Goal: Information Seeking & Learning: Check status

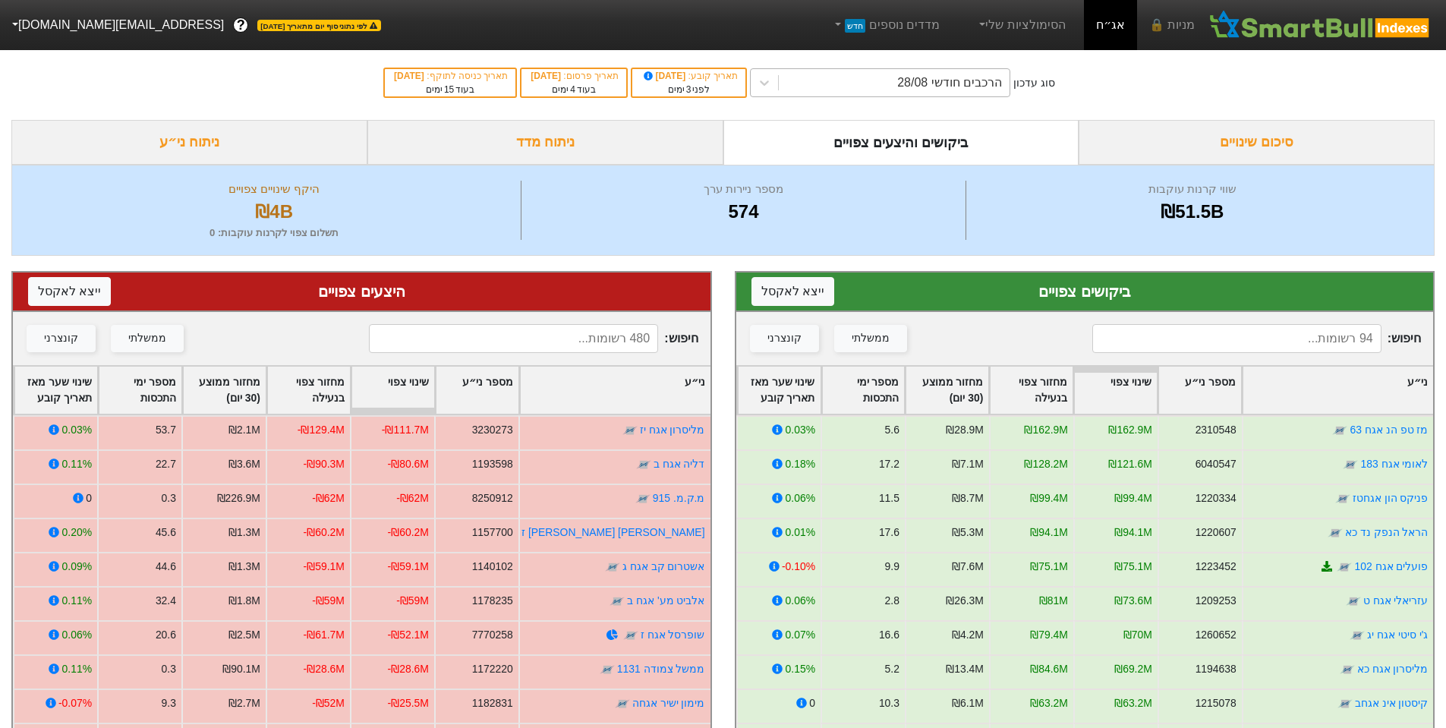
click at [899, 95] on div "הרכבים חודשי 28/08" at bounding box center [894, 82] width 231 height 27
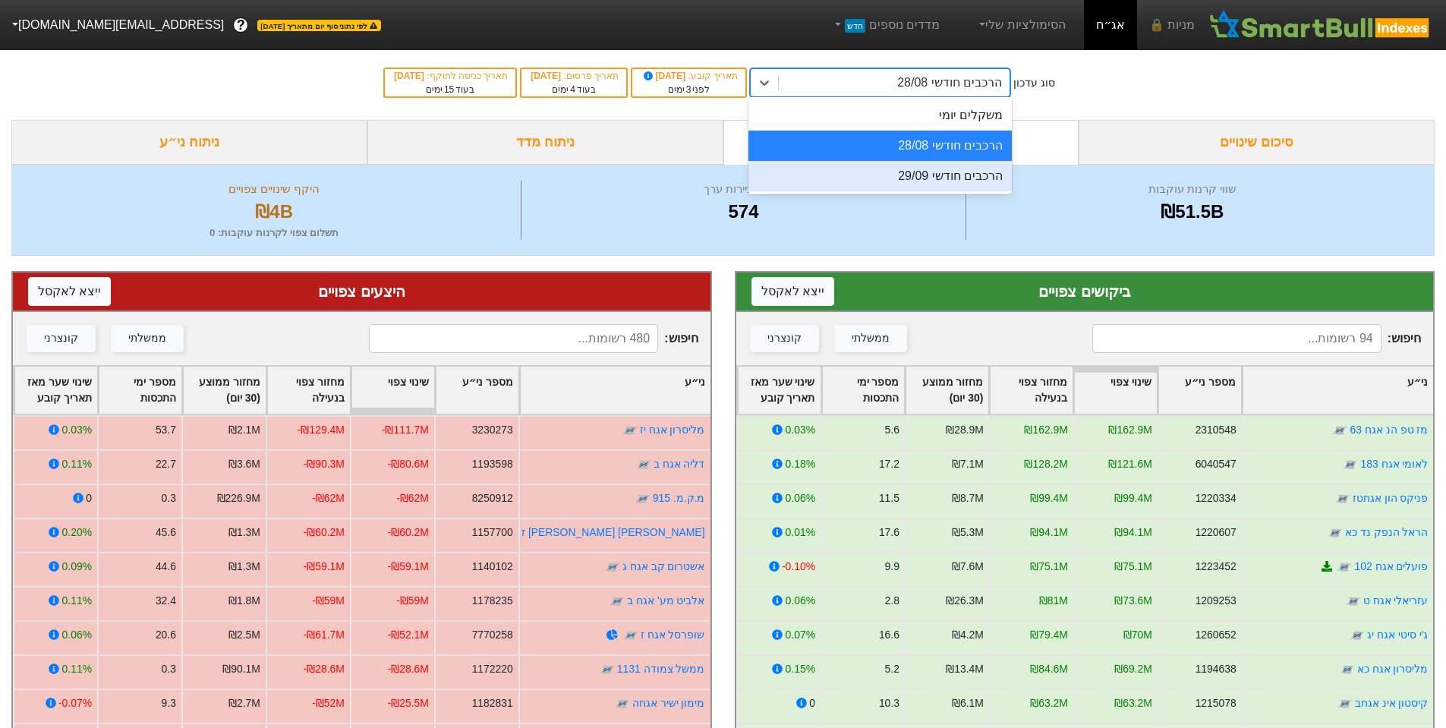
click at [948, 172] on div "הרכבים חודשי 29/09" at bounding box center [879, 176] width 263 height 30
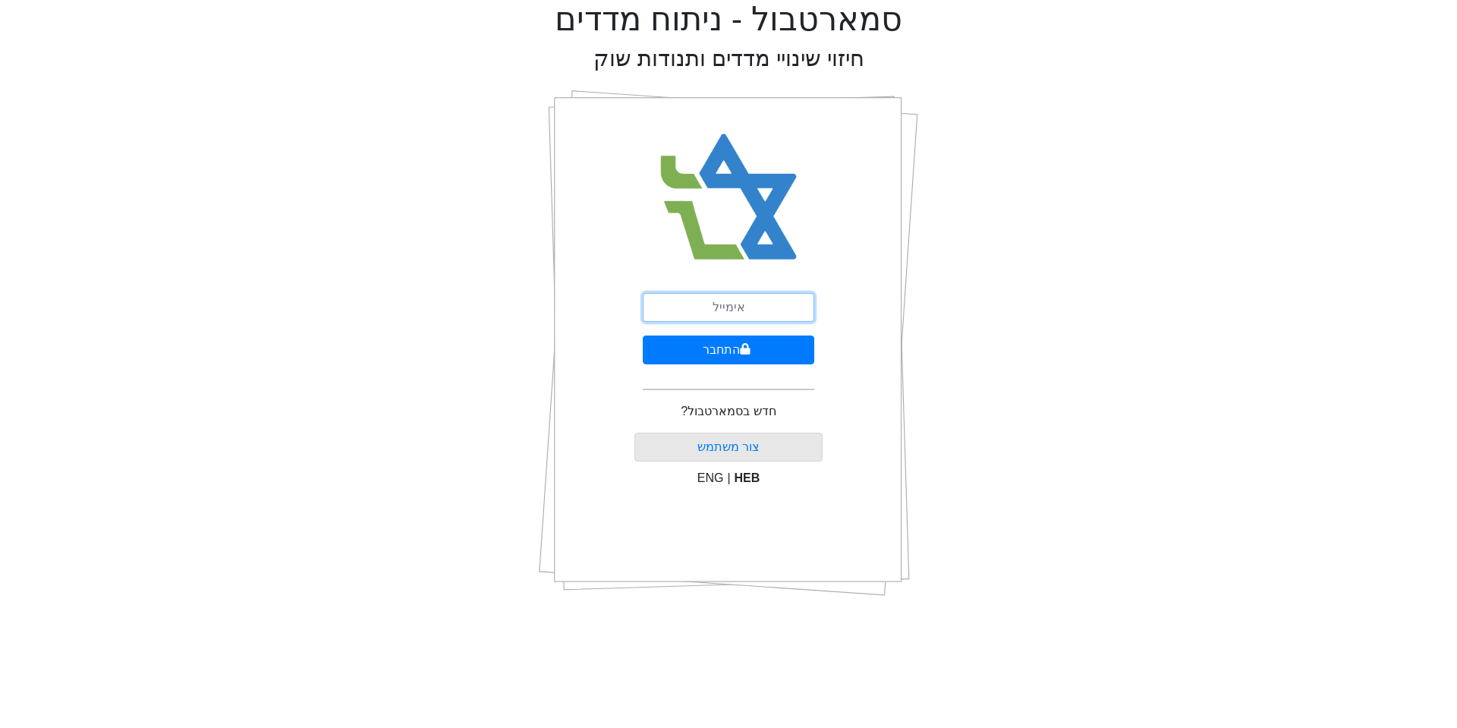
click at [746, 303] on input "email" at bounding box center [729, 307] width 172 height 29
type input "[EMAIL_ADDRESS][DOMAIN_NAME]"
click at [670, 349] on button "התחבר" at bounding box center [729, 349] width 172 height 29
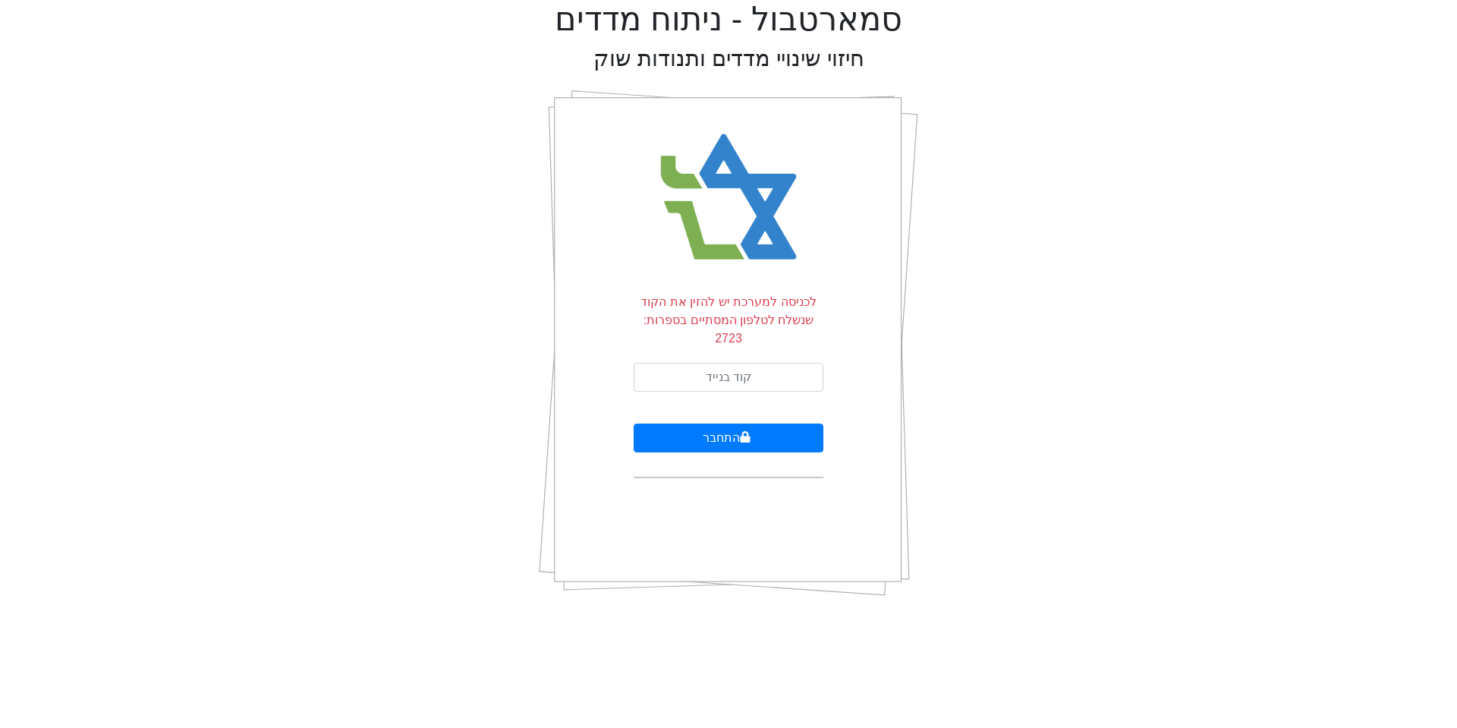
click at [741, 337] on form "לכניסה למערכת יש להזין את הקוד שנשלח לטלפון המסתיים בספרות: 2723 התחבר" at bounding box center [729, 385] width 190 height 185
click at [754, 363] on input "text" at bounding box center [729, 377] width 190 height 29
type input "315131"
click at [656, 423] on button "התחבר" at bounding box center [729, 437] width 190 height 29
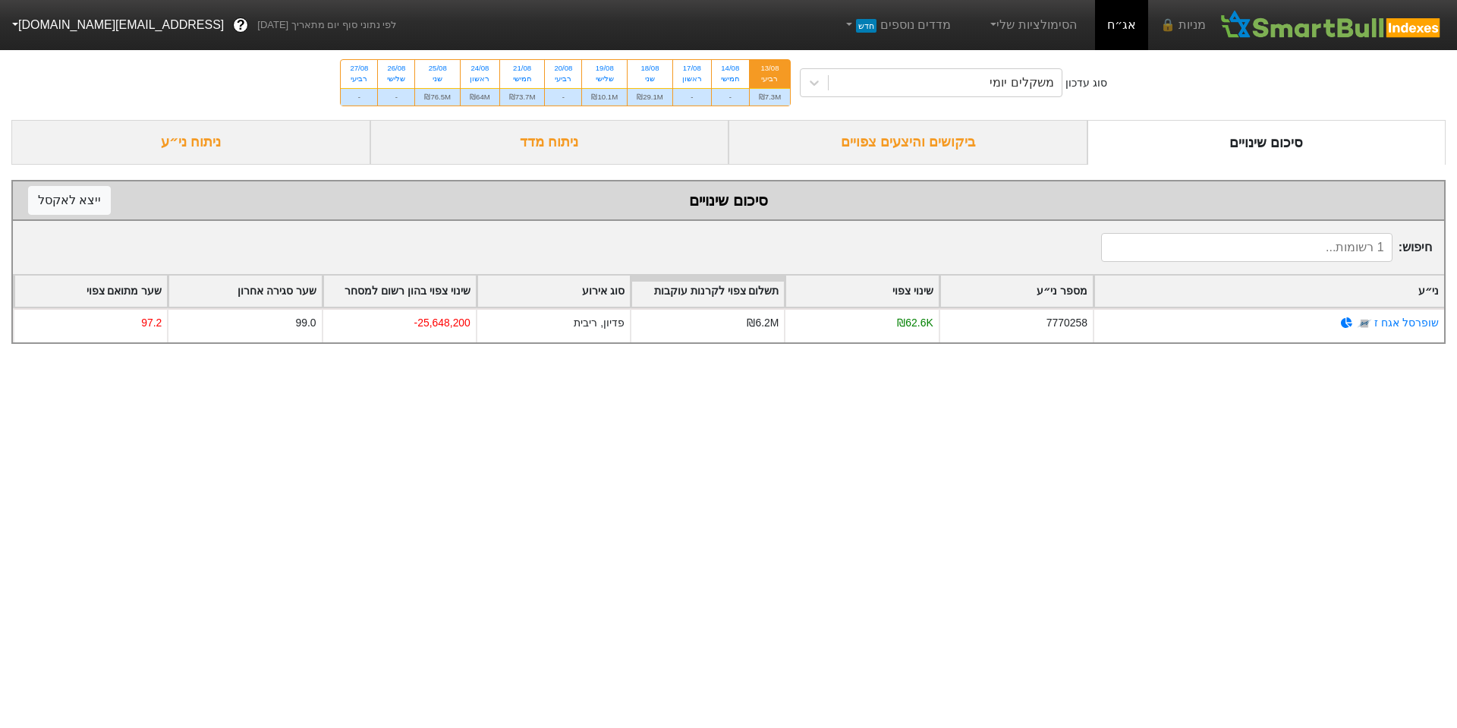
click at [988, 142] on div "ביקושים והיצעים צפויים" at bounding box center [908, 142] width 359 height 45
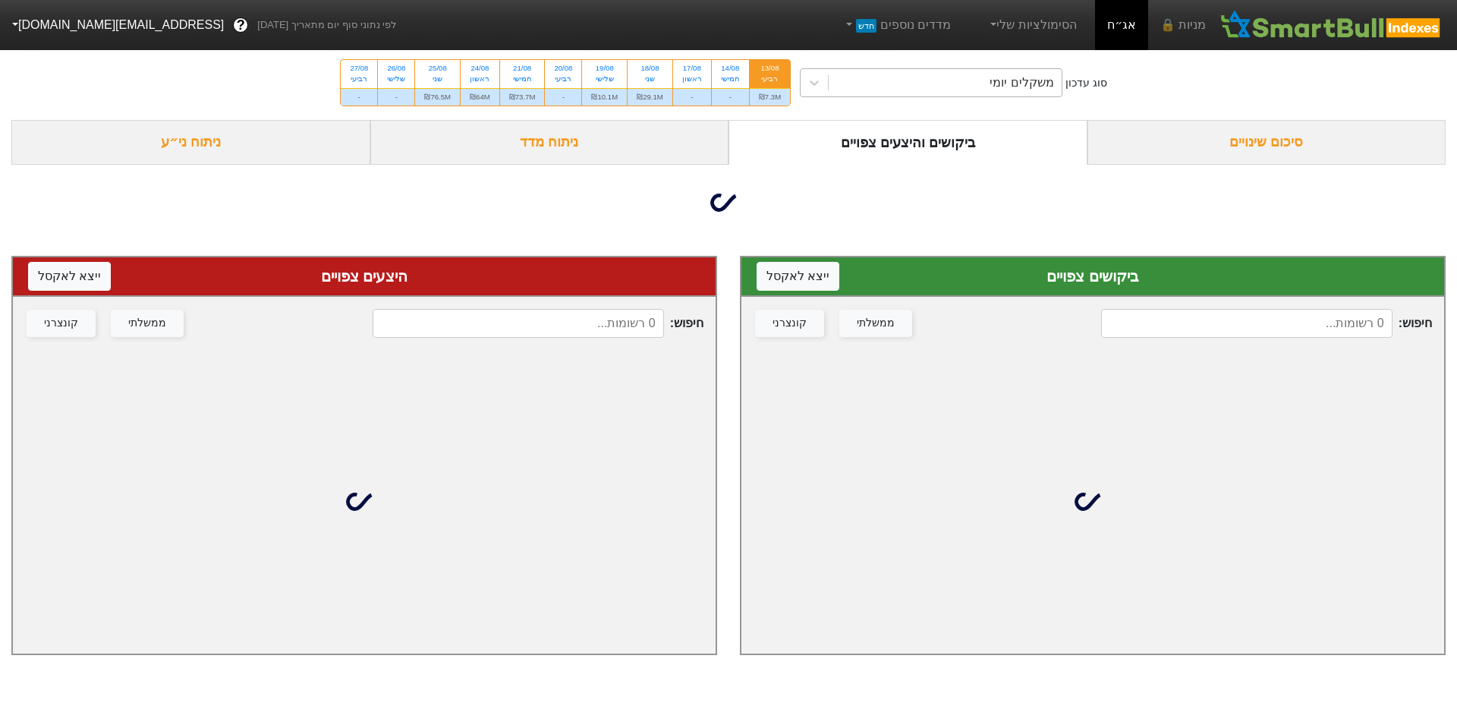
click at [906, 95] on div "משקלים יומי" at bounding box center [945, 82] width 233 height 27
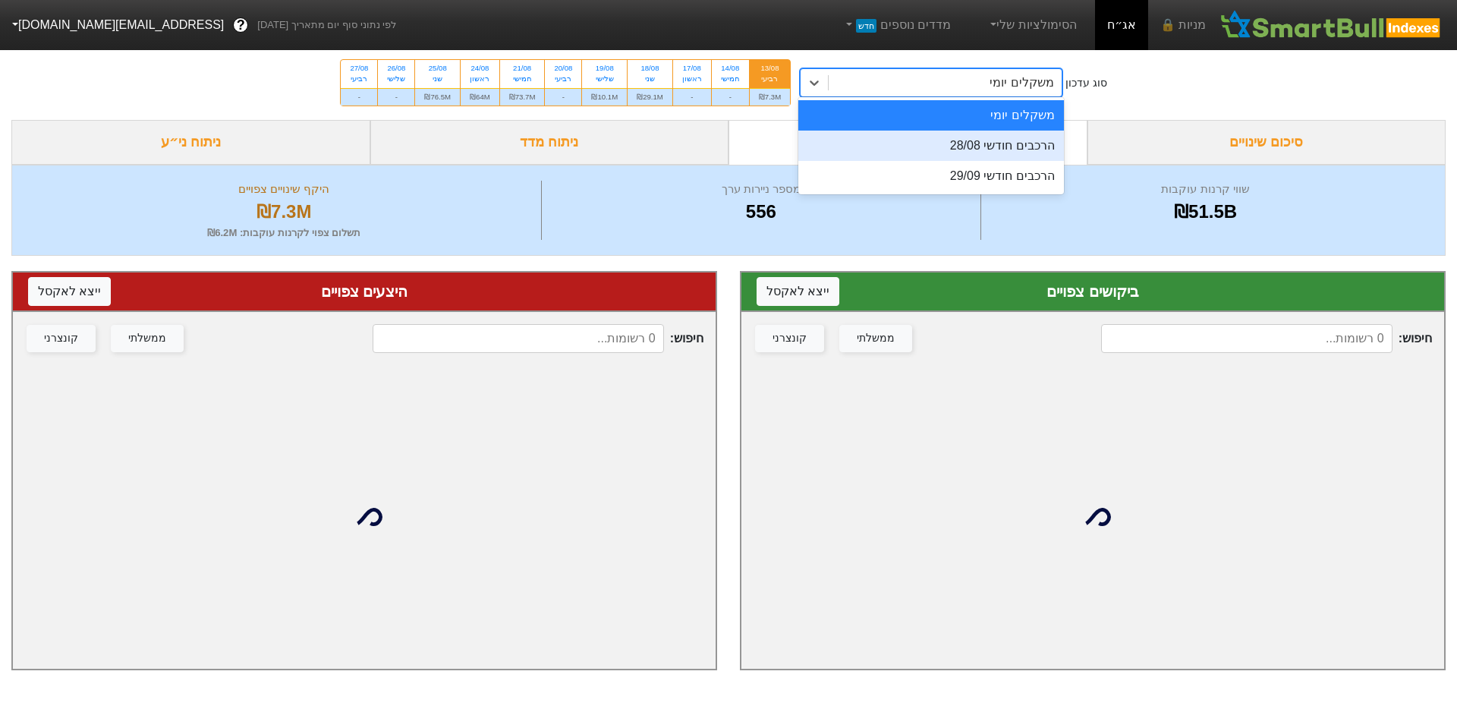
click at [1003, 151] on div "הרכבים חודשי 28/08" at bounding box center [931, 146] width 266 height 30
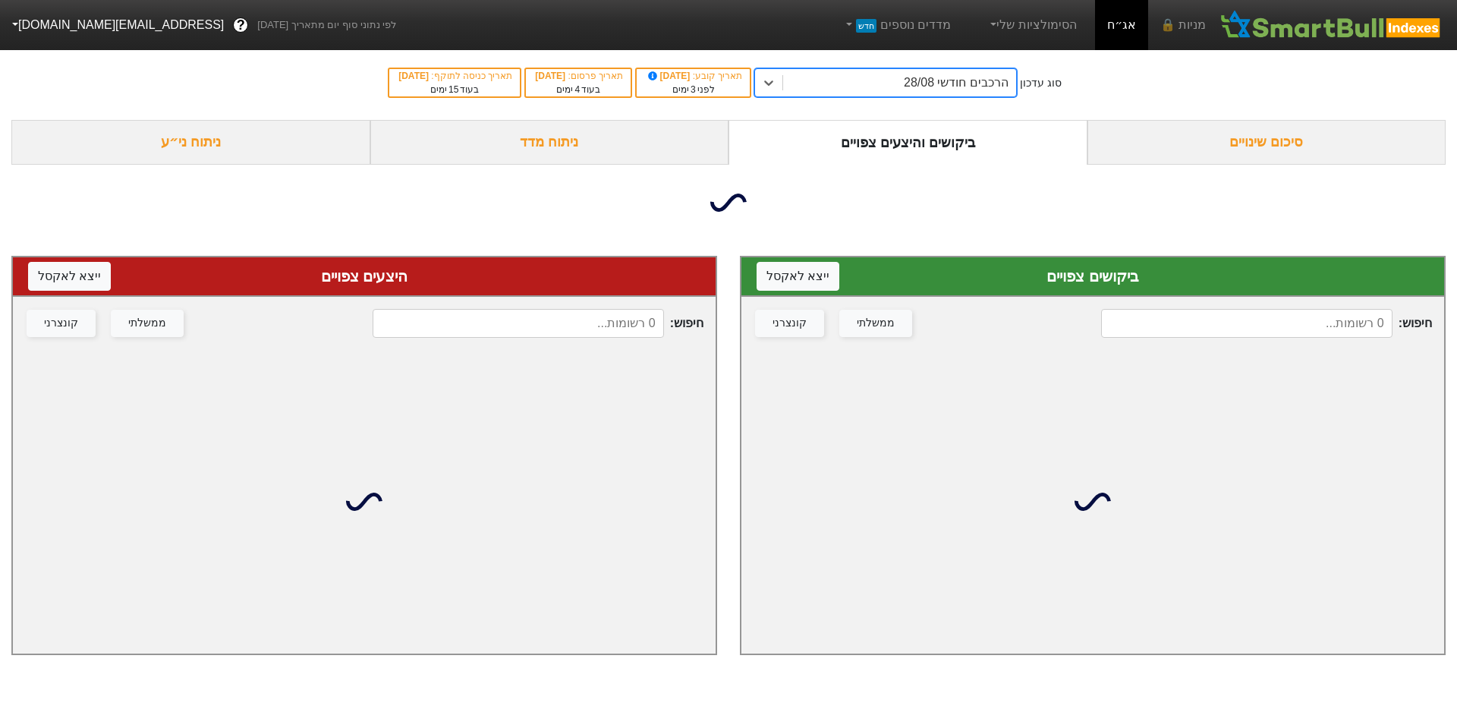
click at [905, 81] on div "הרכבים חודשי 28/08" at bounding box center [899, 82] width 233 height 27
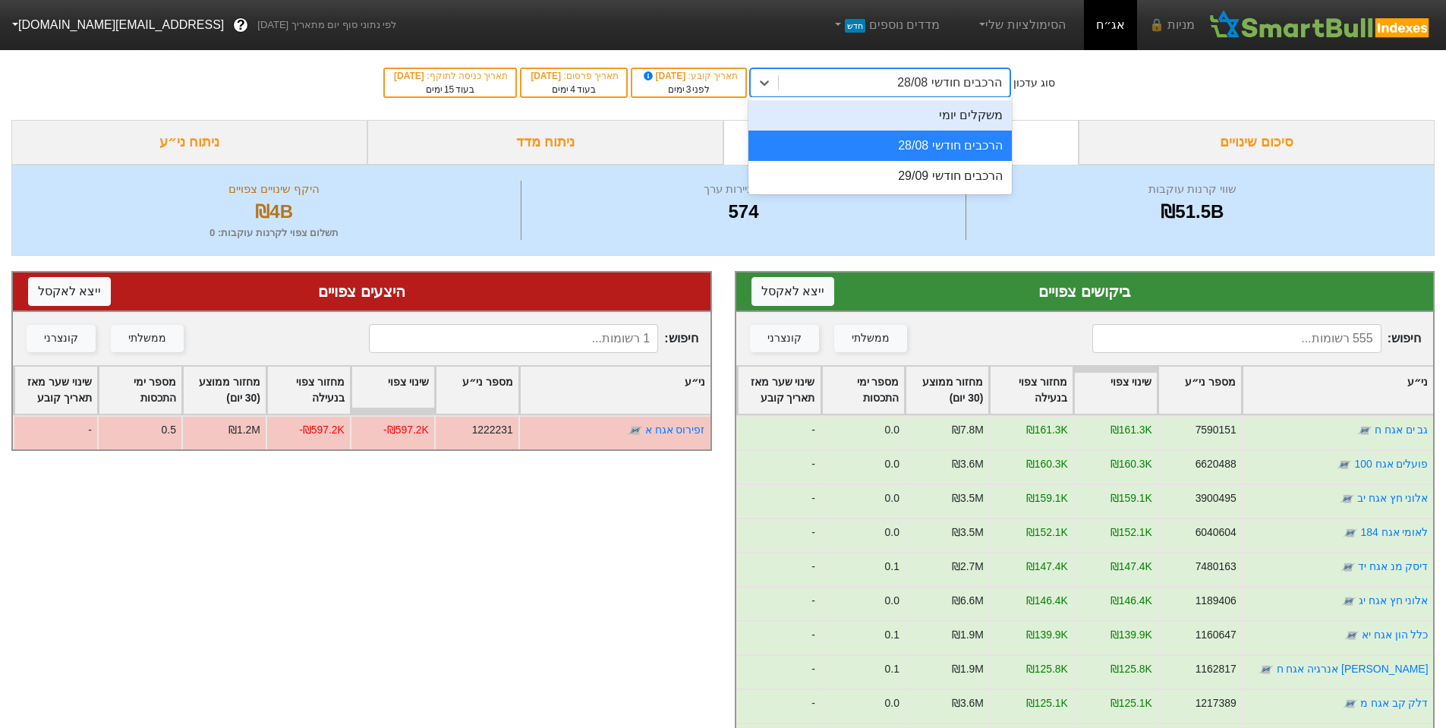
click at [1122, 95] on div "סוג עדכון option הרכבים חודשי 28/08, selected. option משקלים יומי focused, 1 of…" at bounding box center [723, 83] width 1446 height 74
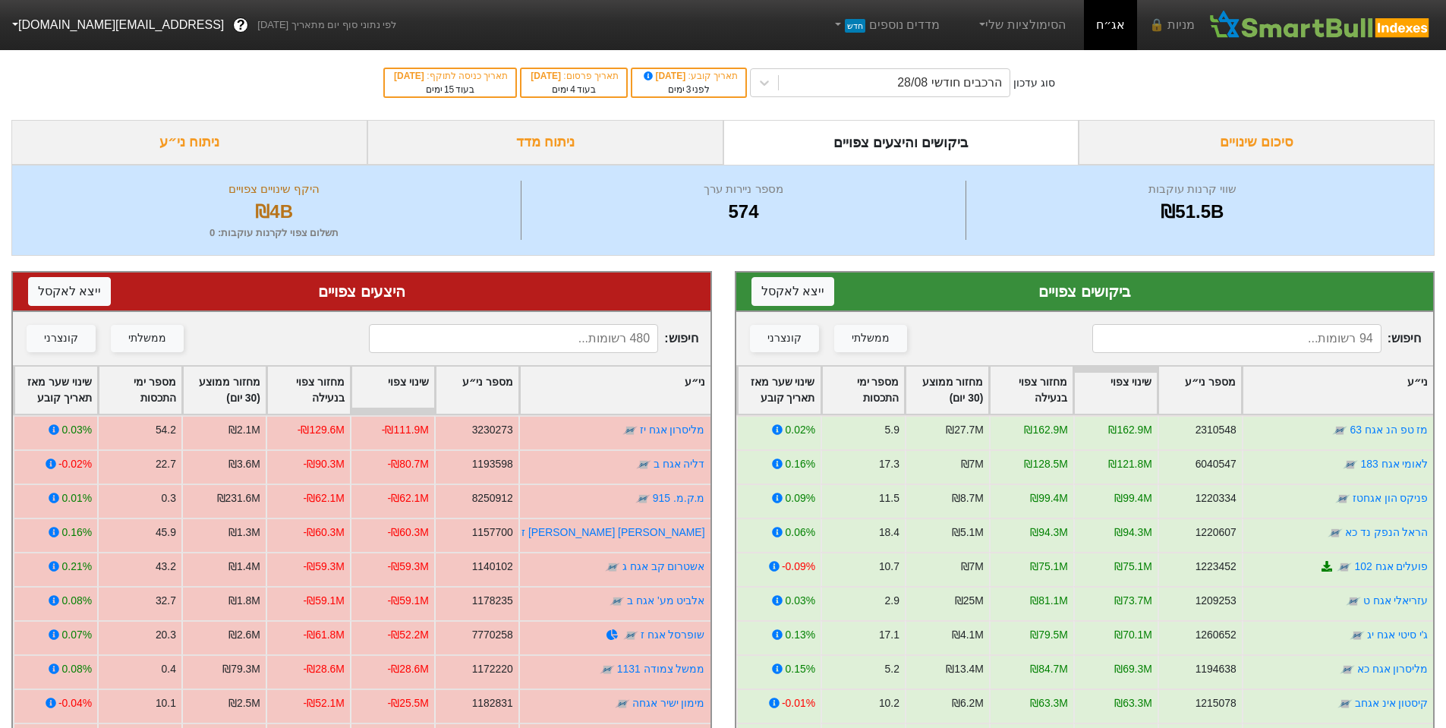
click at [1292, 348] on input at bounding box center [1236, 338] width 289 height 29
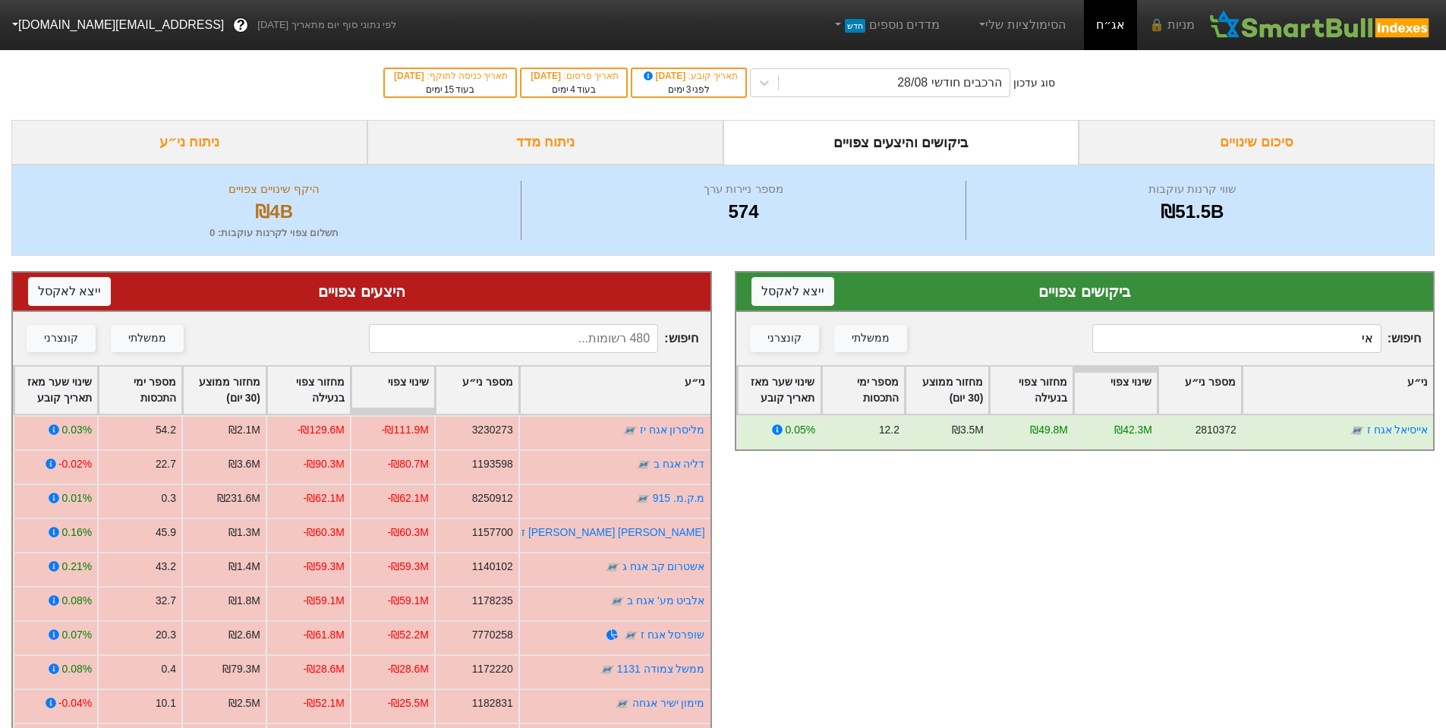
type input "א"
